Goal: Obtain resource: Obtain resource

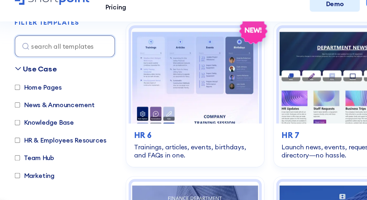
scroll to position [594, 0]
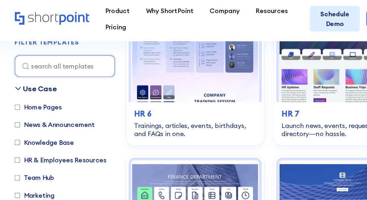
click at [199, 74] on img at bounding box center [168, 46] width 103 height 77
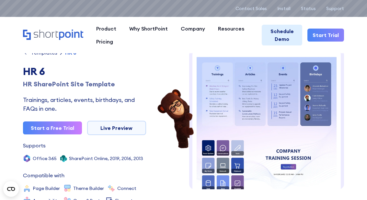
click at [321, 107] on img at bounding box center [266, 192] width 155 height 287
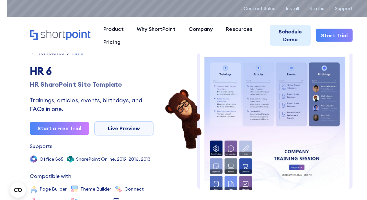
scroll to position [2, 0]
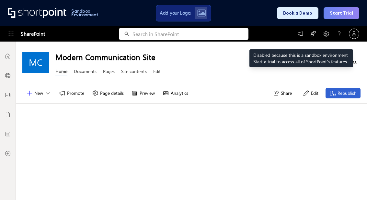
click at [301, 33] on icon at bounding box center [300, 33] width 6 height 6
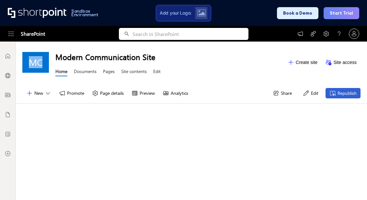
click at [352, 93] on button "Republish" at bounding box center [343, 93] width 35 height 10
click at [347, 93] on button "Republish" at bounding box center [343, 93] width 35 height 10
click at [9, 114] on icon at bounding box center [8, 114] width 4 height 5
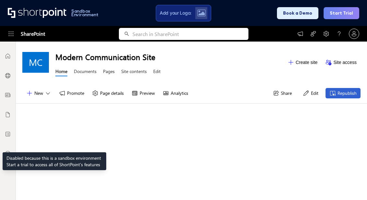
click at [13, 136] on div at bounding box center [7, 133] width 19 height 19
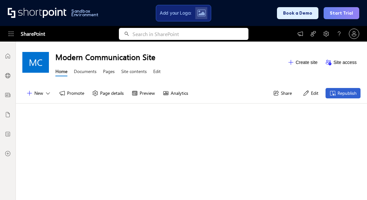
click at [23, 21] on div "Sandbox Environment Add your Logo: Book a Demo Start Trial" at bounding box center [183, 13] width 367 height 26
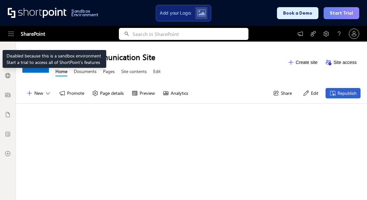
click at [6, 34] on div "SharePoint" at bounding box center [26, 34] width 52 height 16
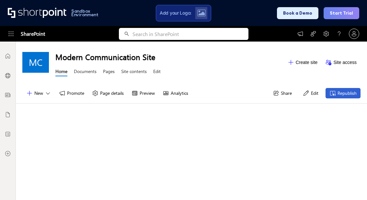
click at [329, 33] on icon at bounding box center [326, 33] width 6 height 6
